Goal: Task Accomplishment & Management: Use online tool/utility

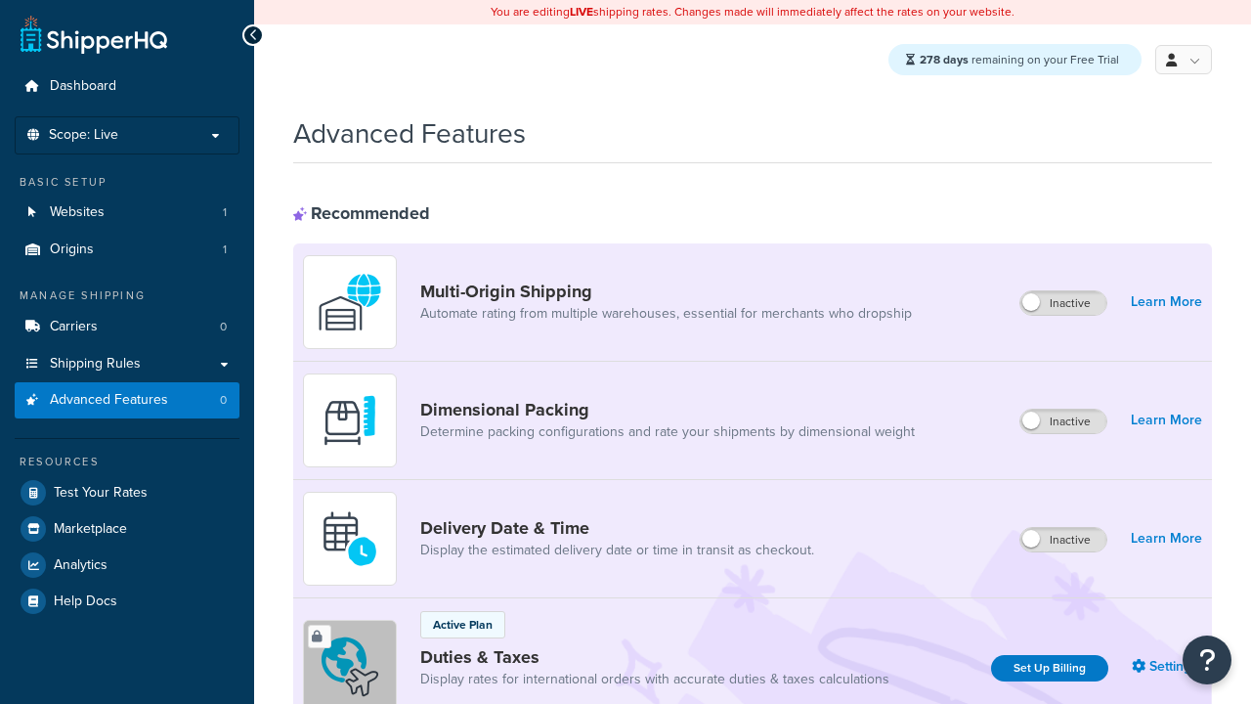
scroll to position [635, 0]
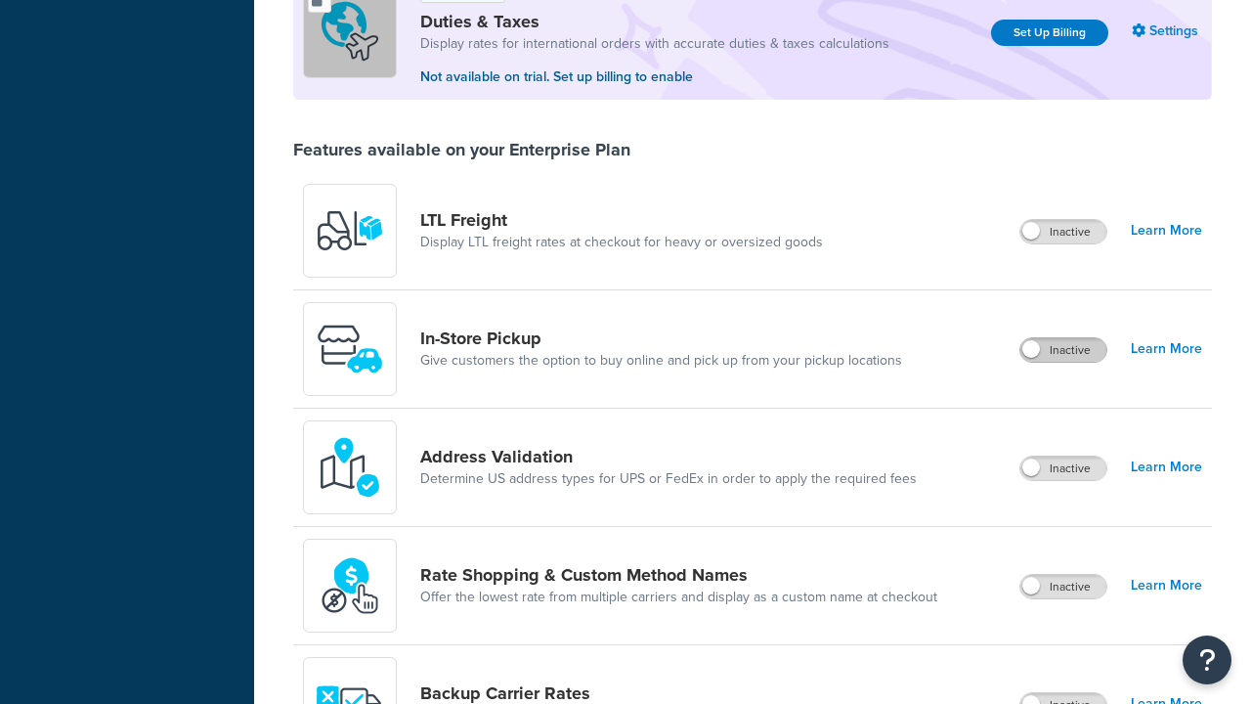
click at [1064, 352] on label "Inactive" at bounding box center [1063, 349] width 86 height 23
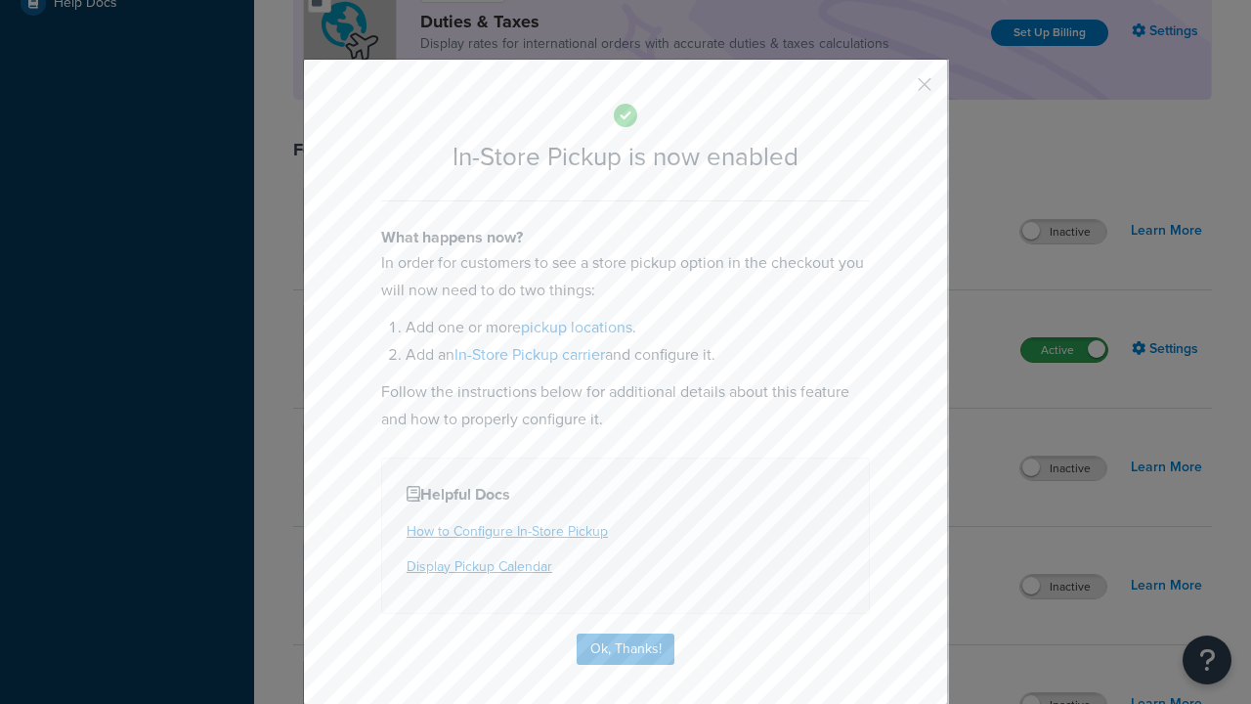
scroll to position [0, 0]
click at [895, 91] on button "button" at bounding box center [895, 91] width 5 height 5
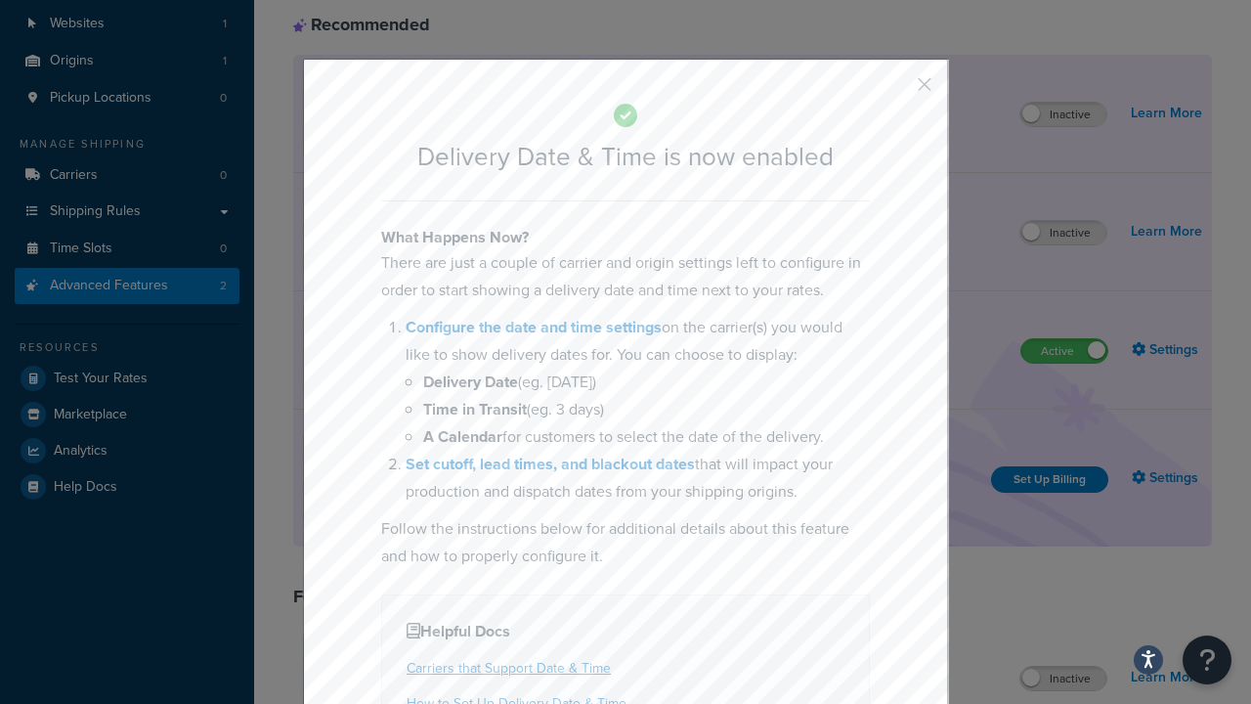
click at [895, 91] on button "button" at bounding box center [895, 91] width 5 height 5
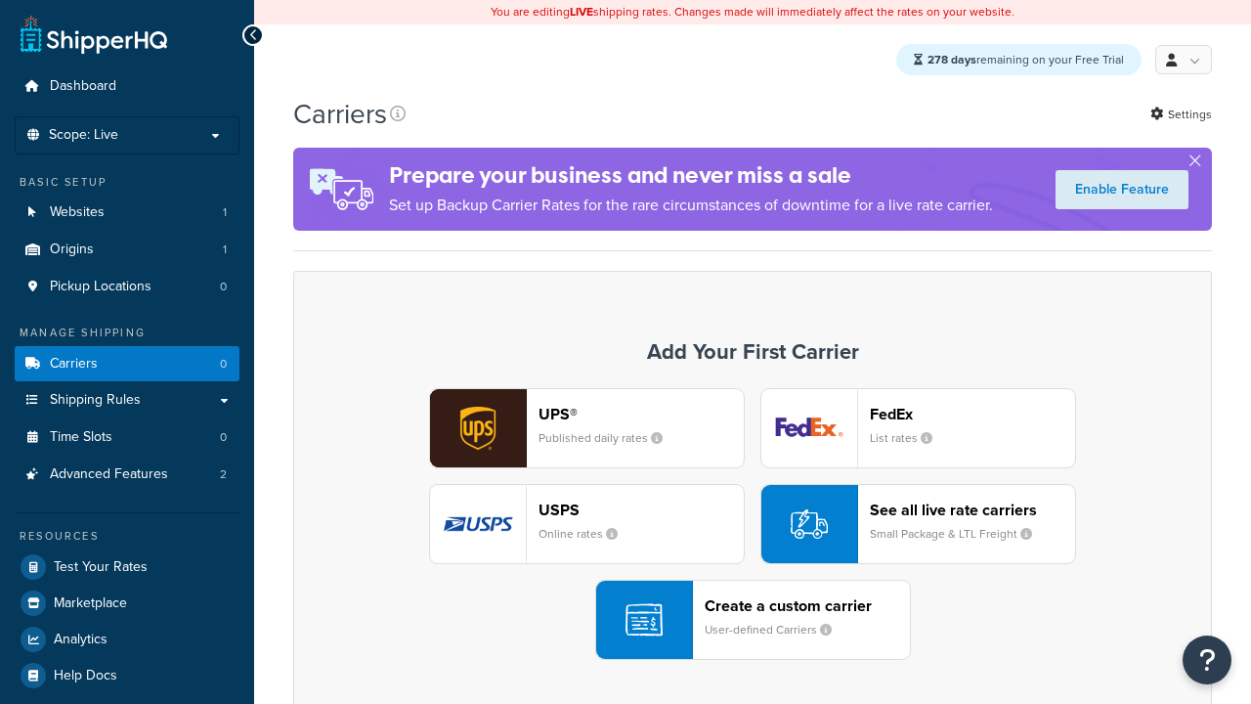
click at [752, 525] on div "UPS® Published daily rates FedEx List rates USPS Online rates See all live rate…" at bounding box center [753, 524] width 878 height 272
click at [752, 621] on div "Create a custom carrier User-defined Carriers" at bounding box center [807, 619] width 205 height 47
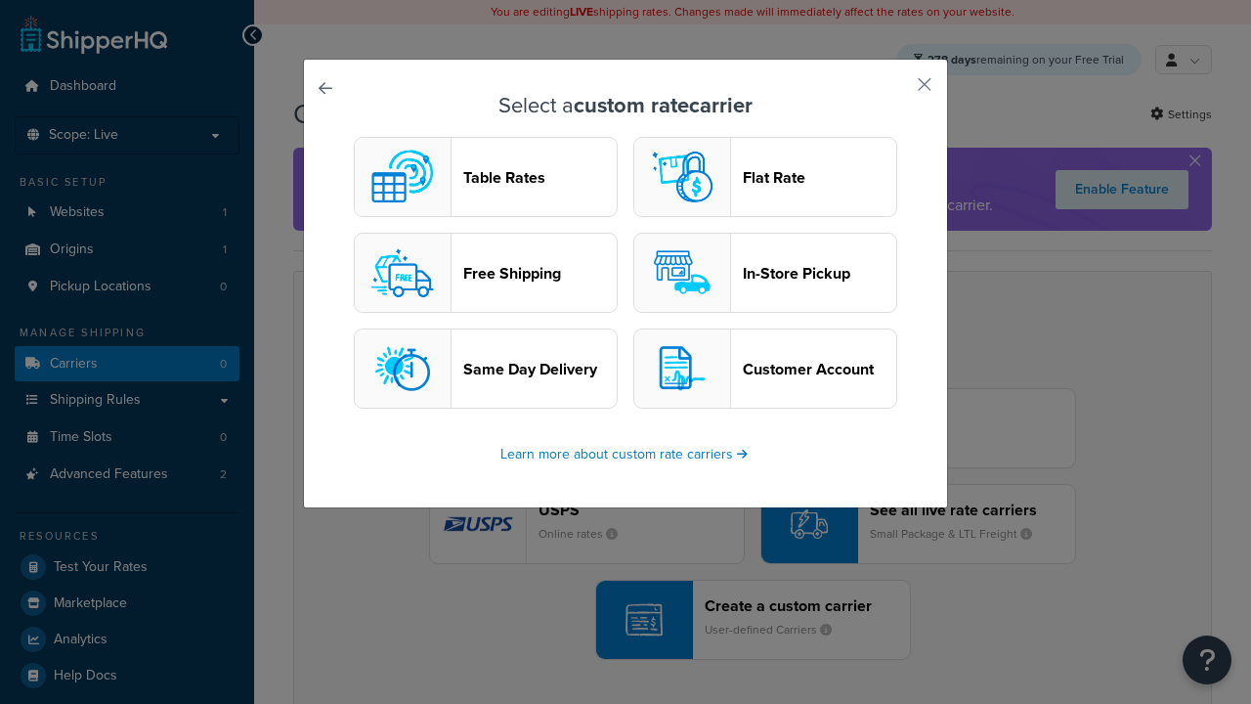
click at [765, 274] on header "In-Store Pickup" at bounding box center [819, 273] width 153 height 19
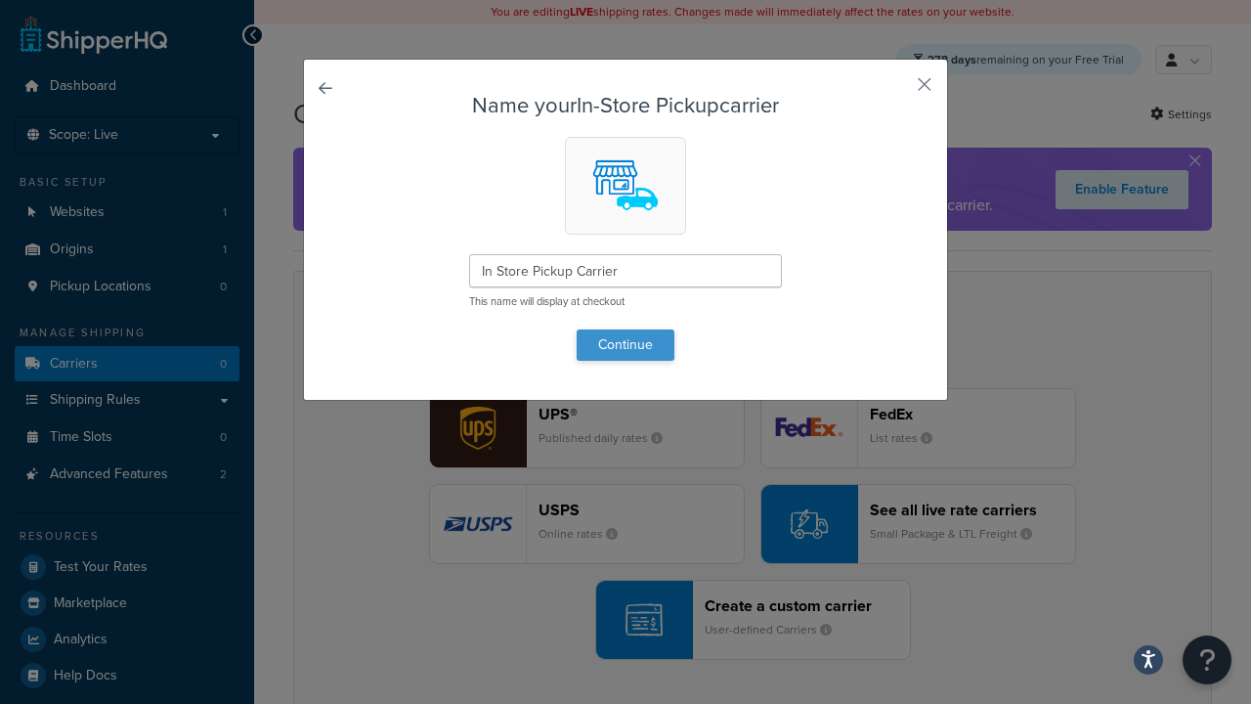
type input "In Store Pickup Carrier"
click at [625, 344] on button "Continue" at bounding box center [626, 344] width 98 height 31
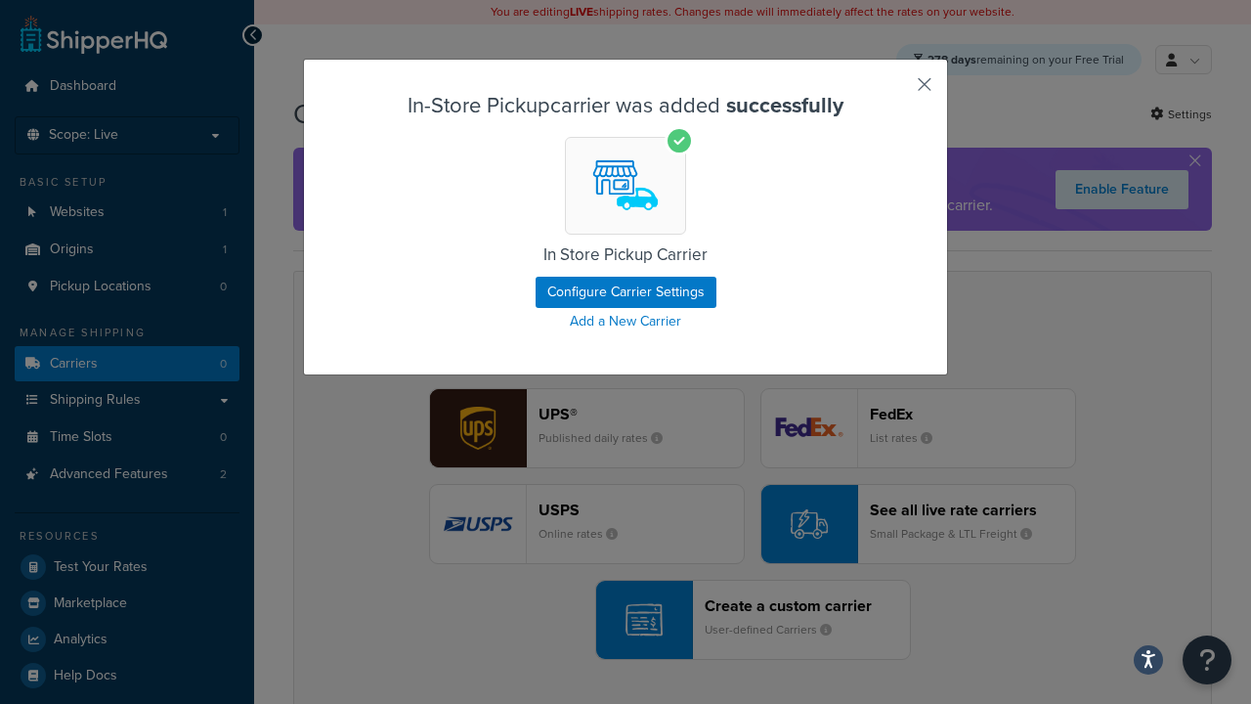
click at [895, 91] on button "button" at bounding box center [895, 91] width 5 height 5
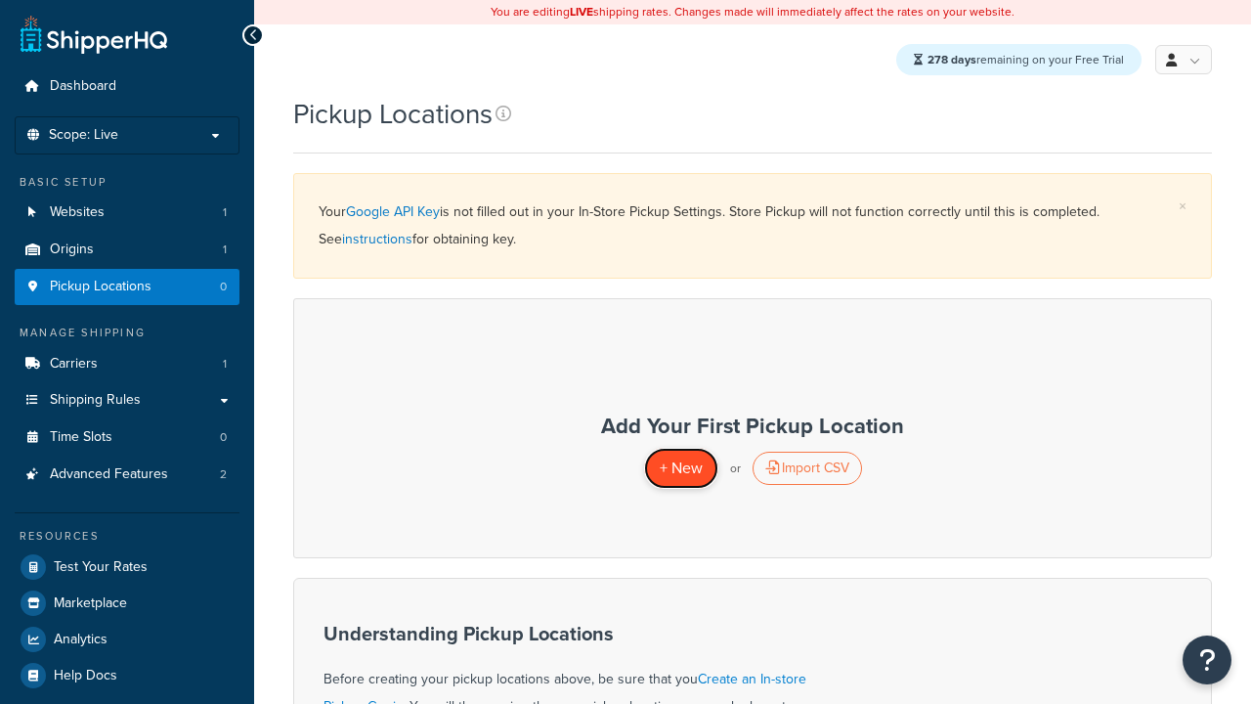
click at [680, 468] on span "+ New" at bounding box center [681, 467] width 43 height 22
